Goal: Navigation & Orientation: Find specific page/section

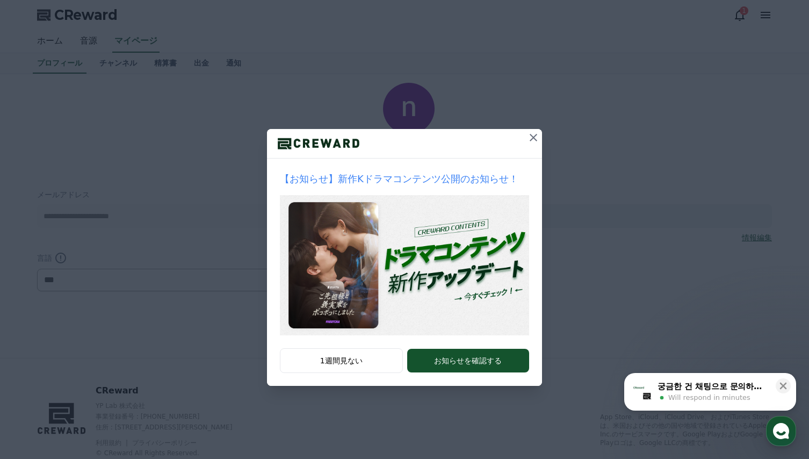
click at [532, 135] on icon at bounding box center [534, 138] width 8 height 8
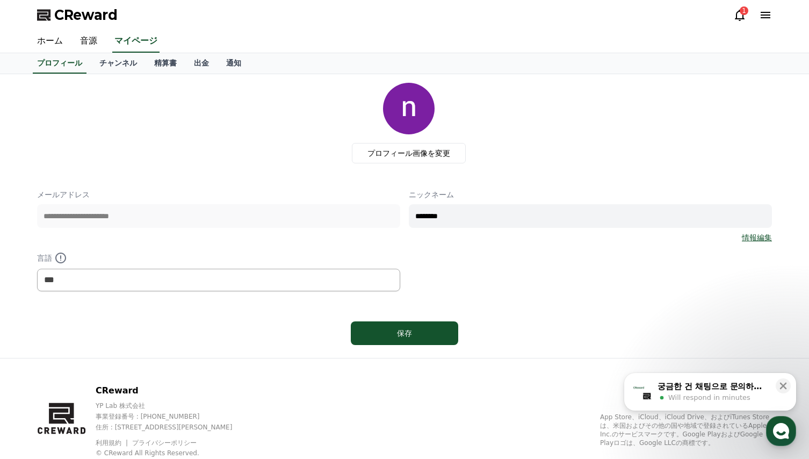
click at [766, 14] on icon at bounding box center [765, 15] width 10 height 6
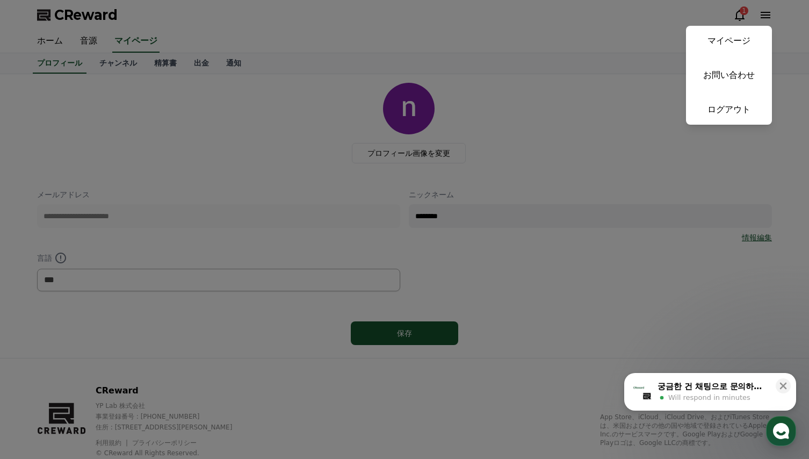
click at [577, 38] on button "close" at bounding box center [404, 229] width 809 height 459
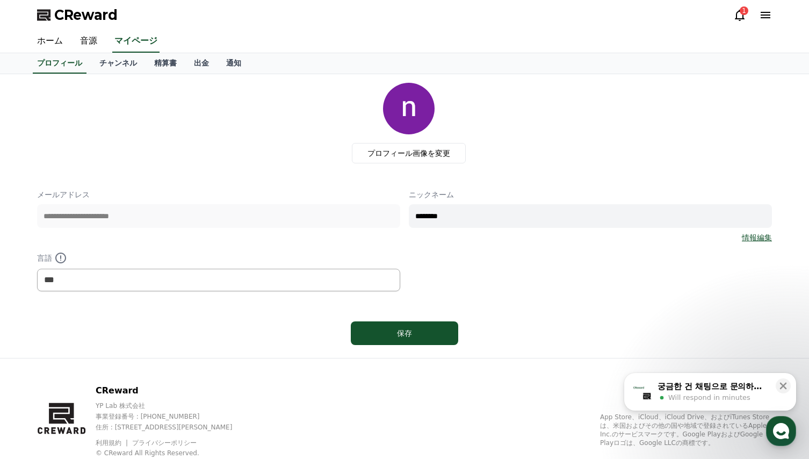
click at [739, 13] on icon at bounding box center [739, 15] width 13 height 13
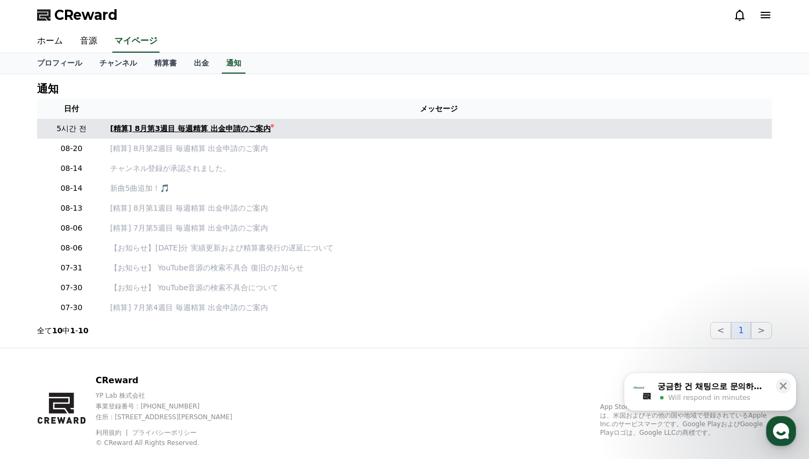
click at [165, 131] on div "[精算] 8月第3週目 毎週精算 出金申請のご案内" at bounding box center [190, 128] width 161 height 11
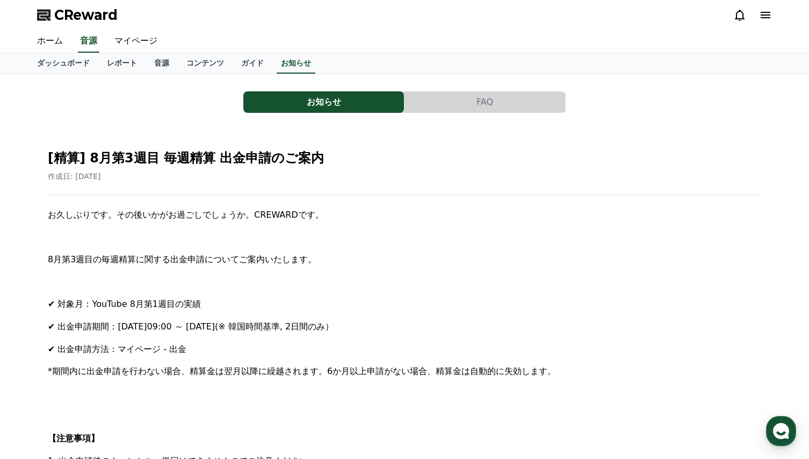
click at [767, 16] on icon at bounding box center [765, 15] width 13 height 13
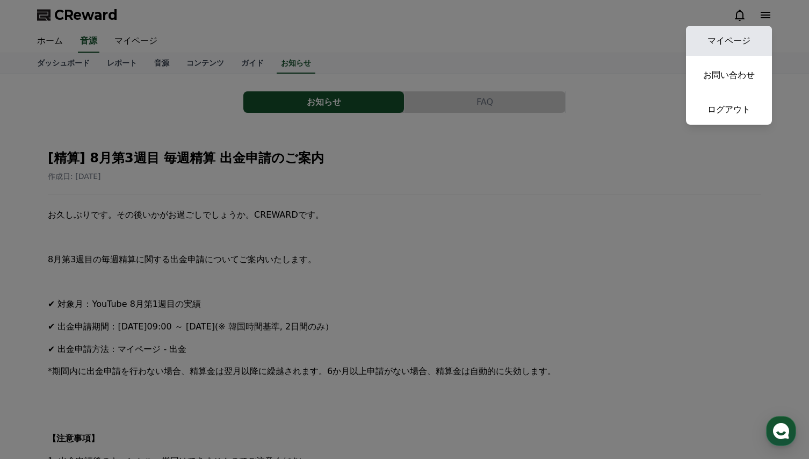
click at [736, 40] on link "マイページ" at bounding box center [729, 41] width 86 height 30
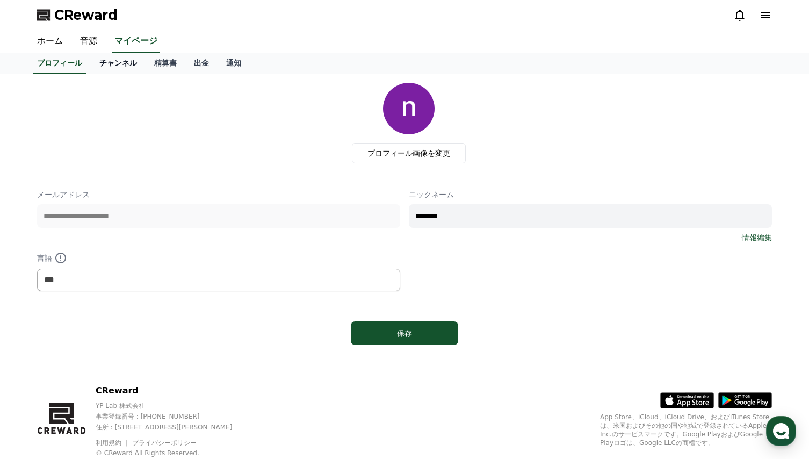
click at [102, 63] on link "チャンネル" at bounding box center [118, 63] width 55 height 20
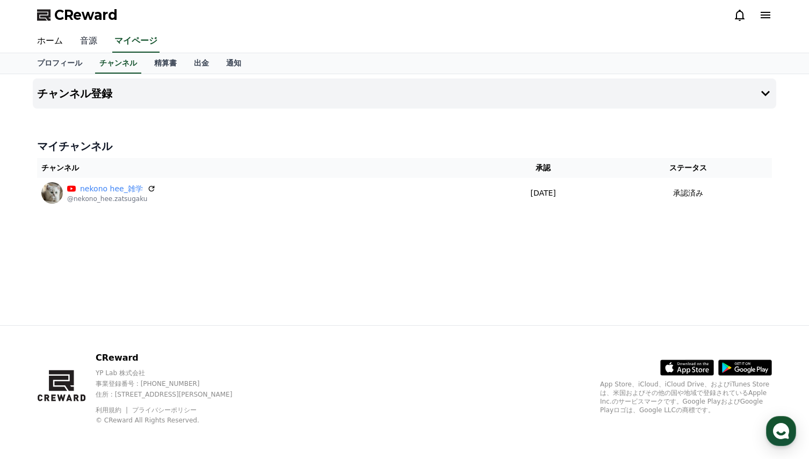
click at [85, 42] on link "音源" at bounding box center [88, 41] width 34 height 23
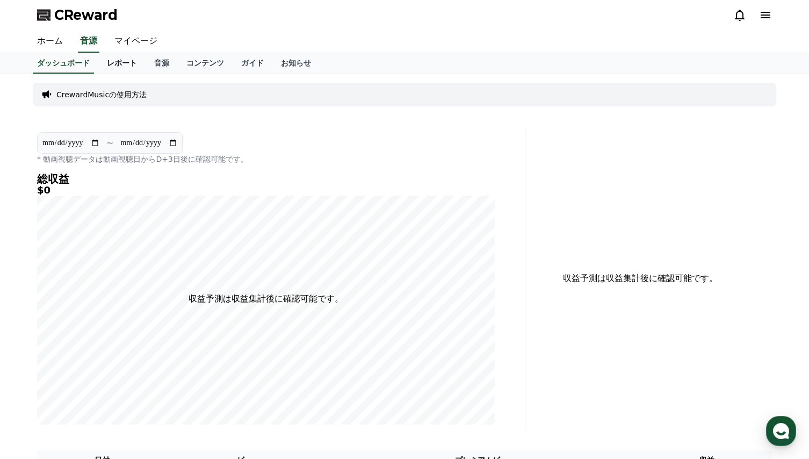
click at [103, 64] on link "レポート" at bounding box center [121, 63] width 47 height 20
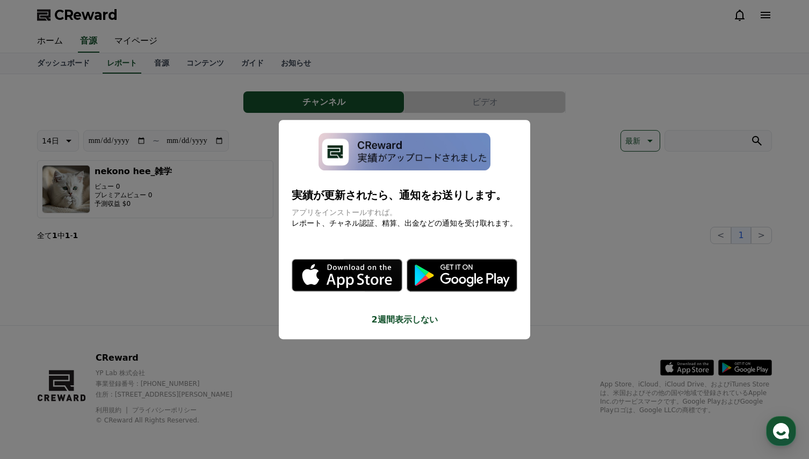
click at [155, 223] on button "close modal" at bounding box center [404, 229] width 809 height 459
